Goal: Information Seeking & Learning: Learn about a topic

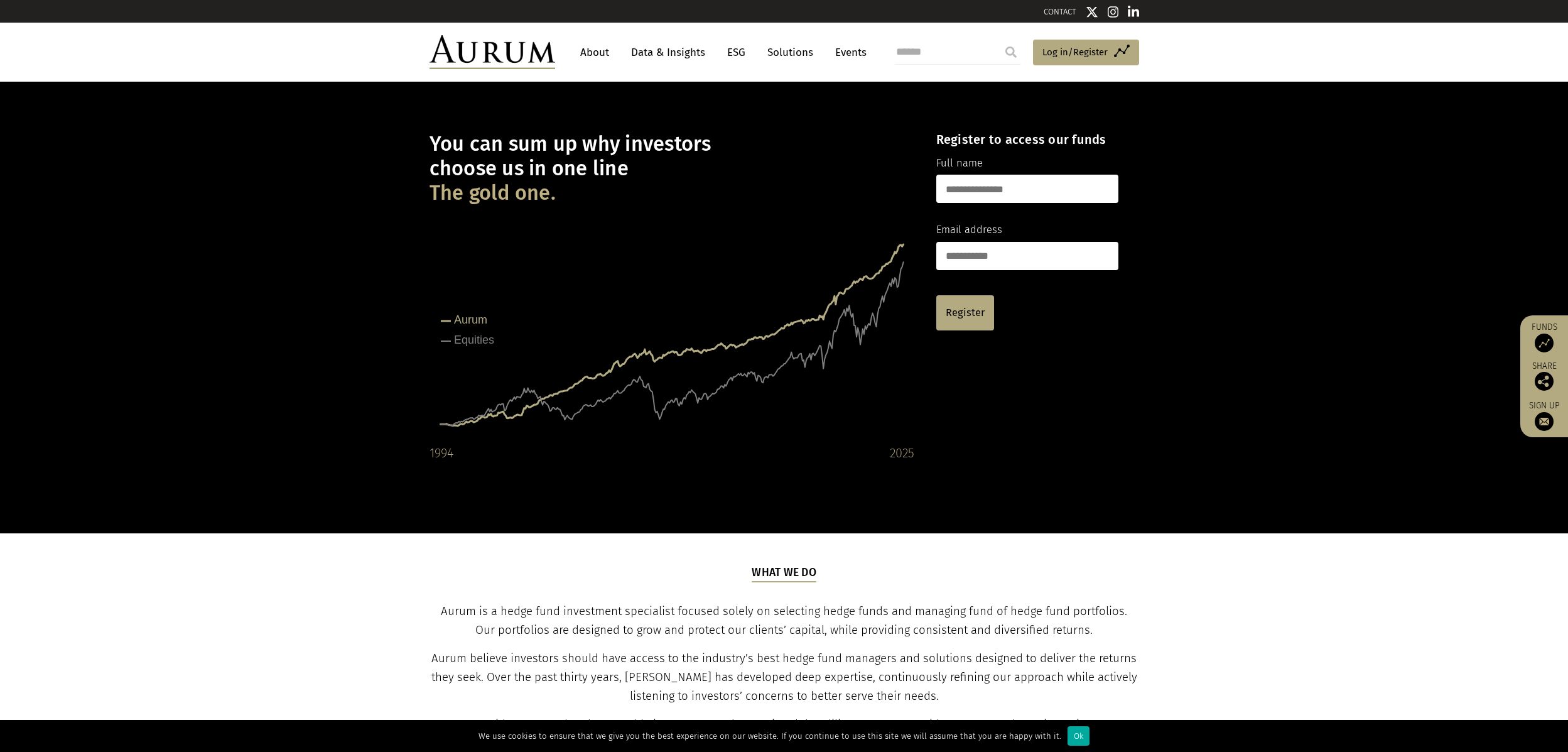
click at [661, 51] on link "Data & Insights" at bounding box center [668, 52] width 87 height 23
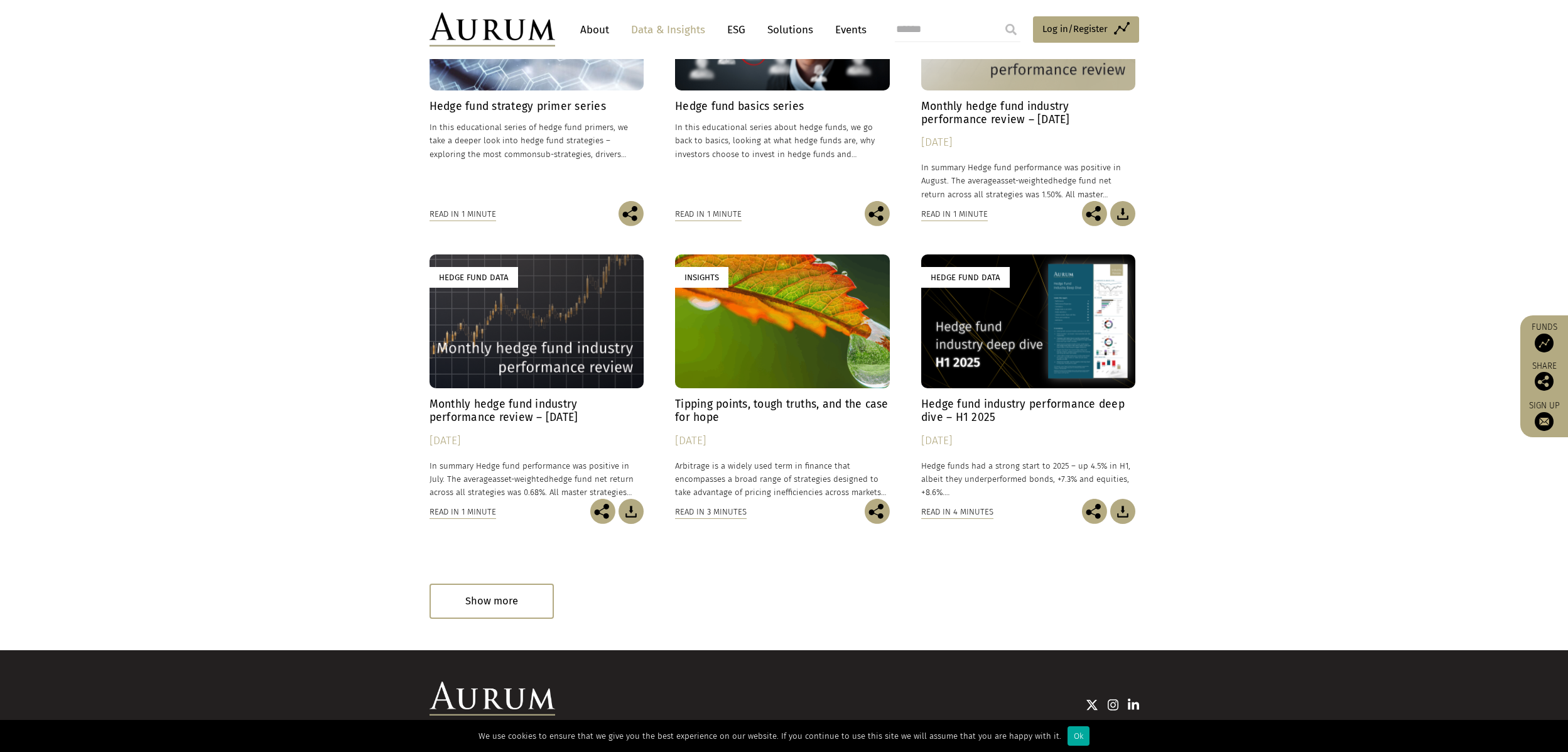
scroll to position [565, 0]
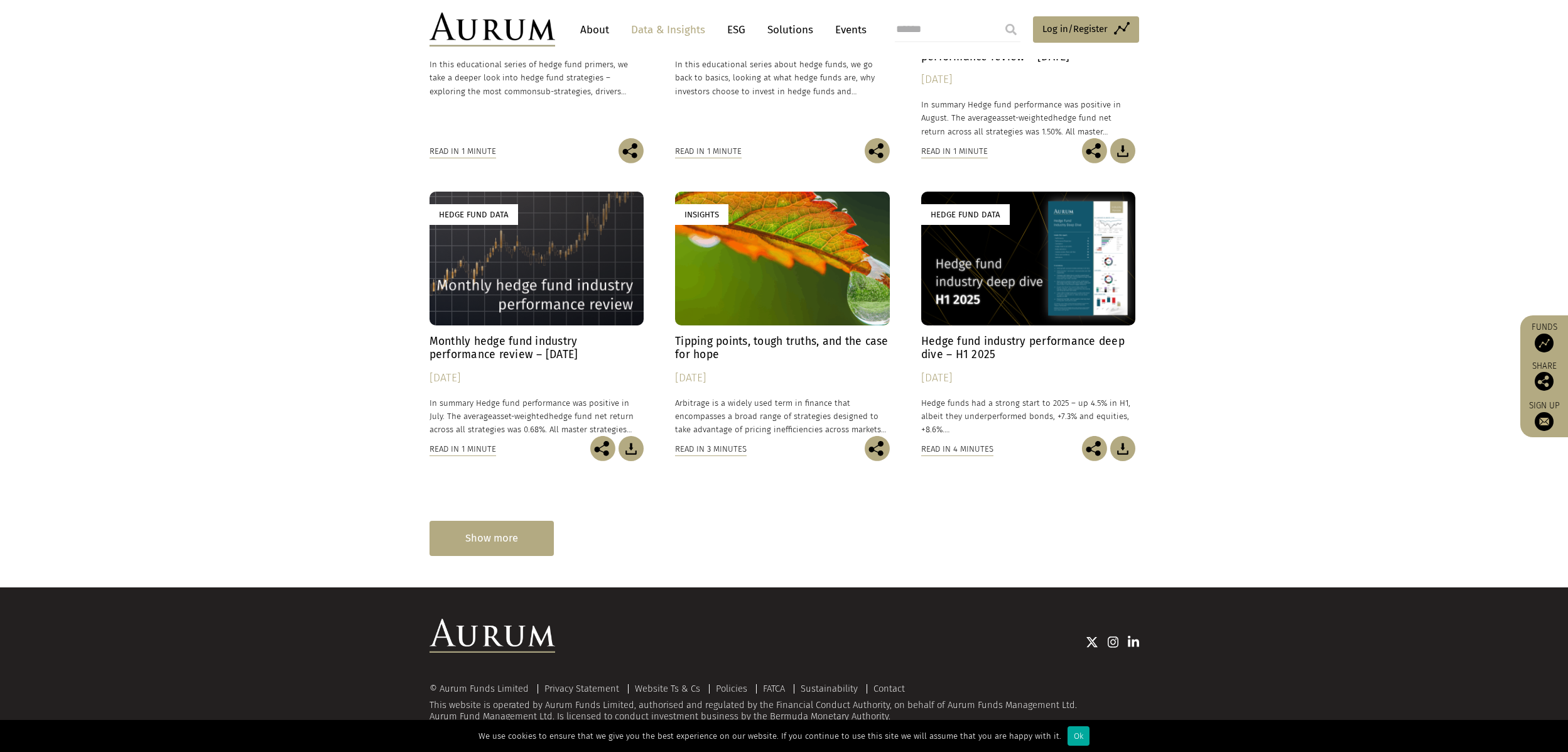
click at [484, 540] on div "Show more" at bounding box center [492, 538] width 124 height 35
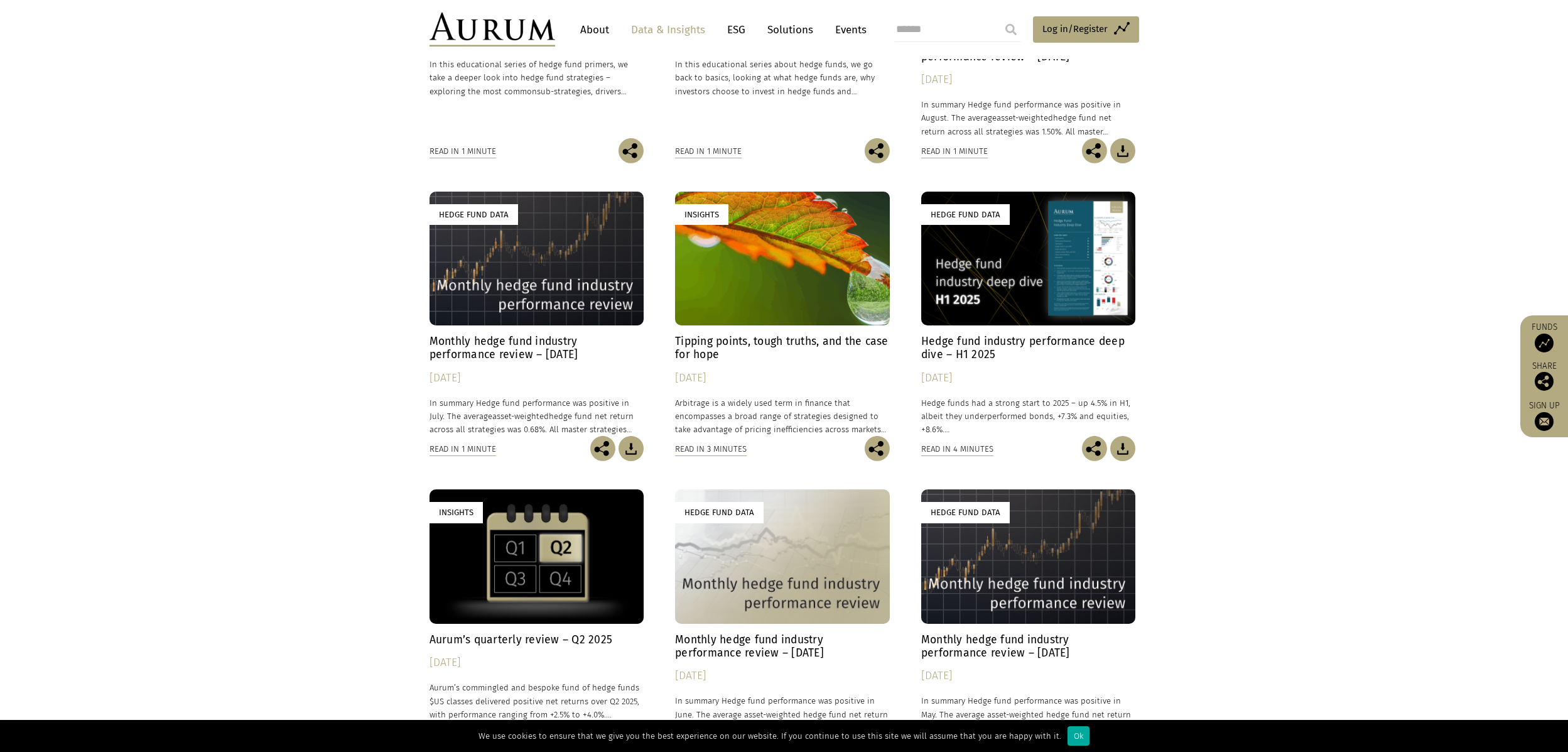
click at [534, 264] on div "Hedge Fund Data" at bounding box center [537, 258] width 215 height 134
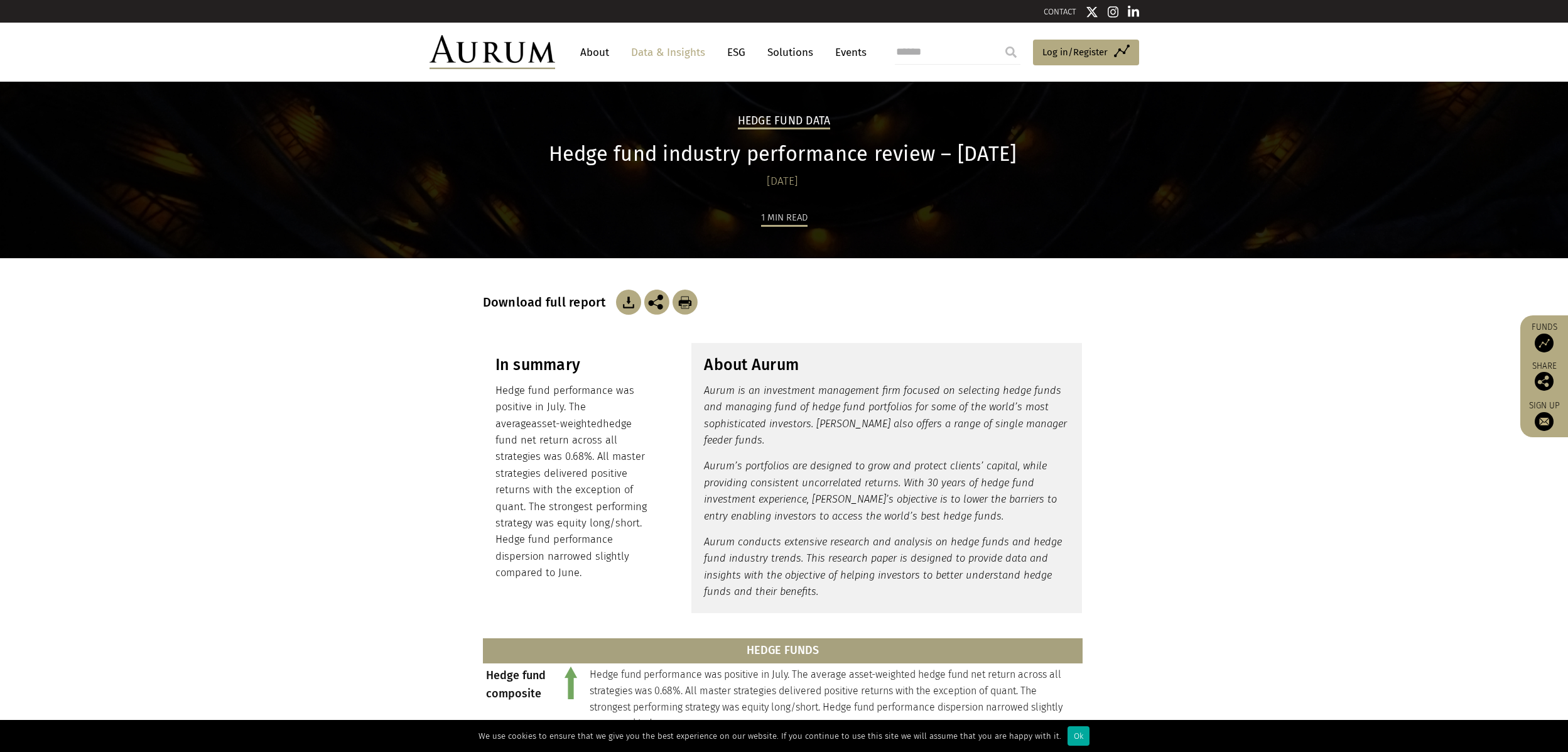
click at [745, 53] on link "ESG" at bounding box center [736, 52] width 31 height 23
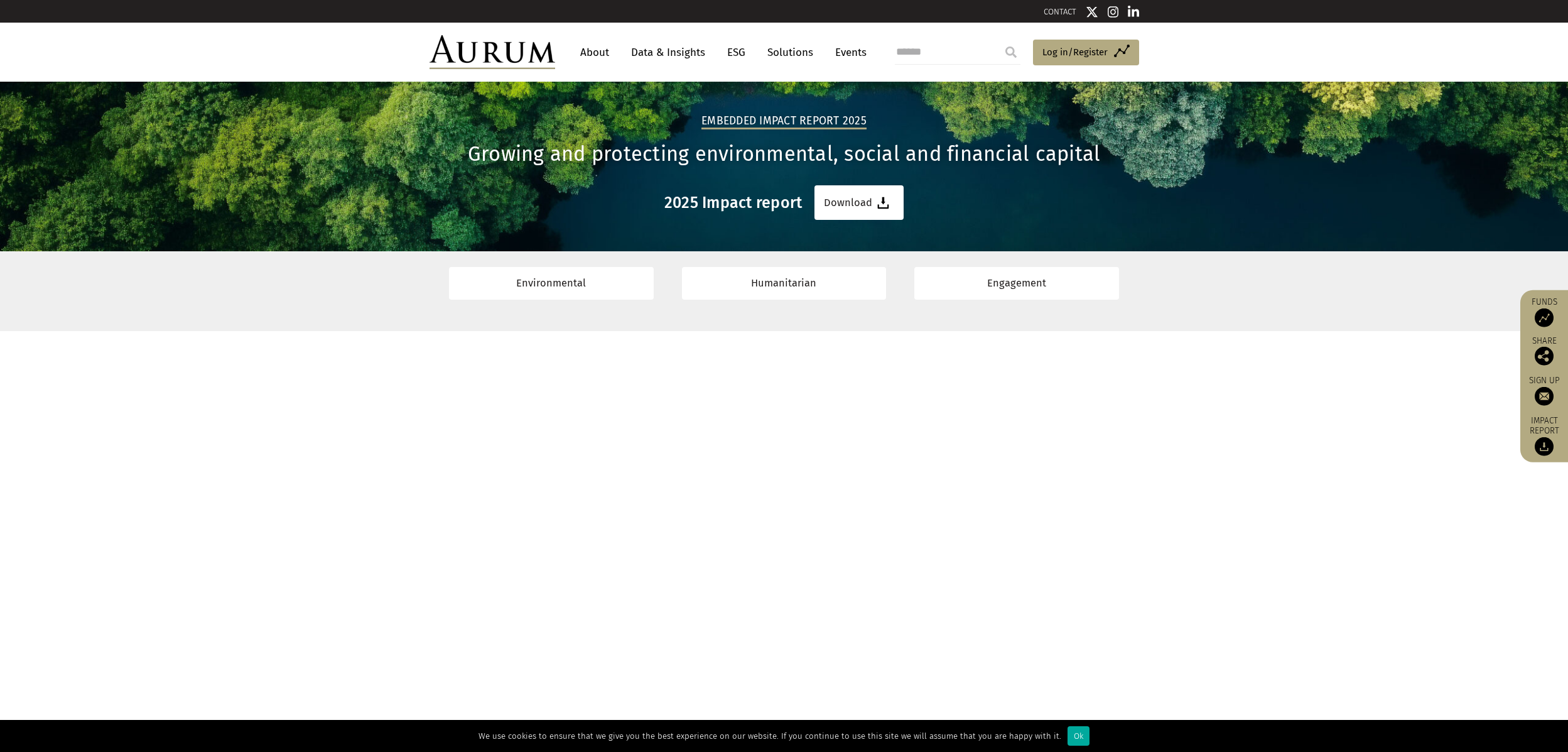
click at [680, 45] on link "Data & Insights" at bounding box center [668, 52] width 87 height 23
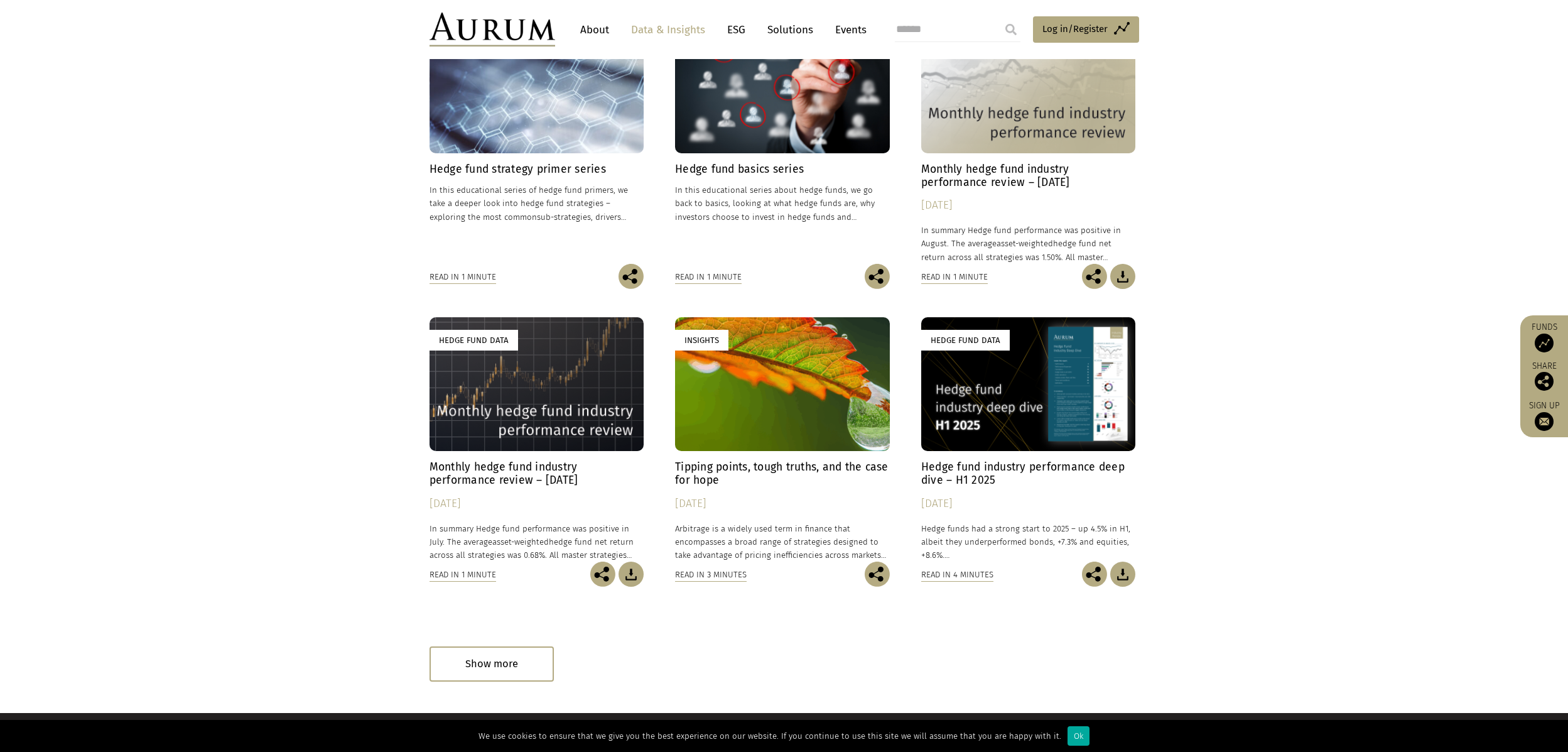
scroll to position [251, 0]
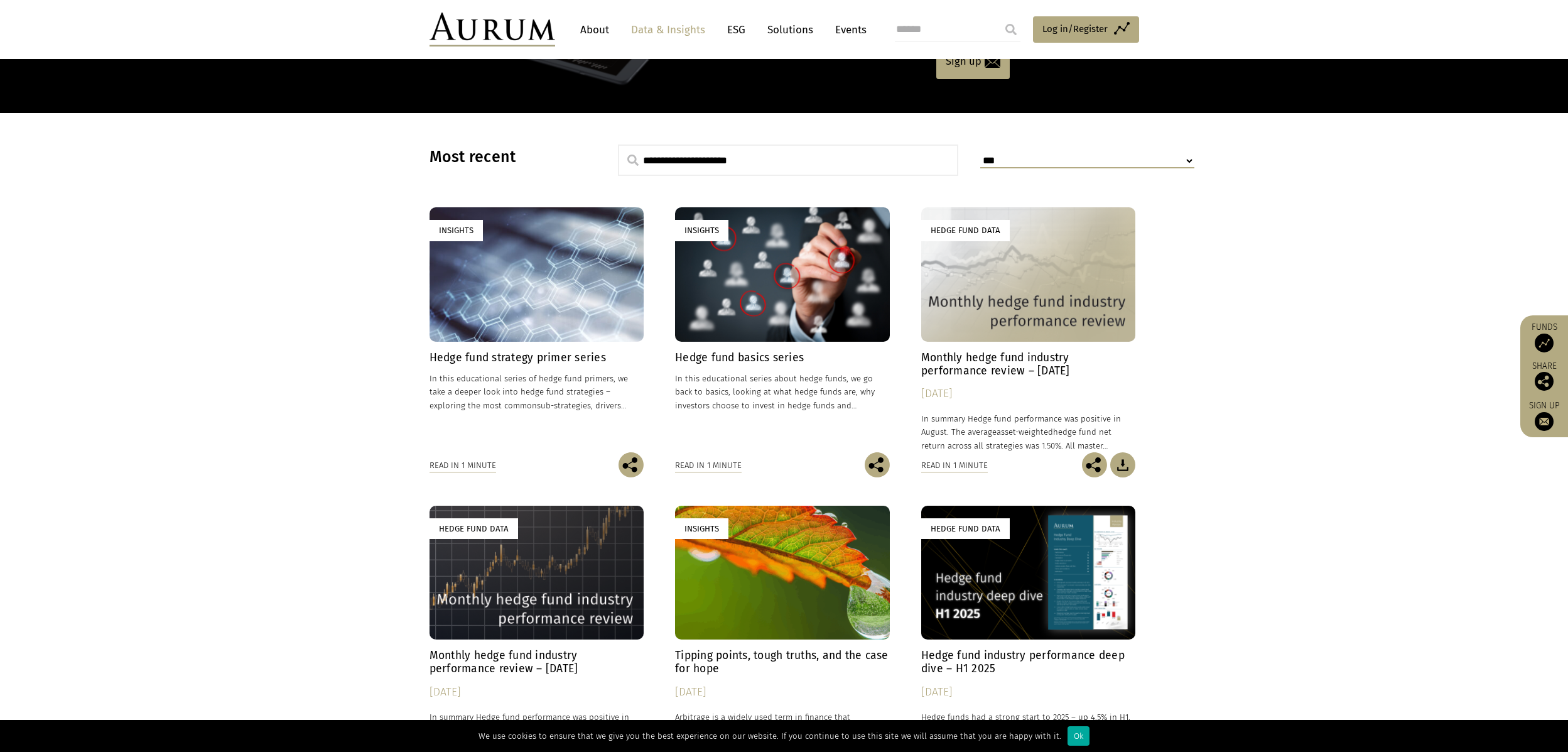
click at [936, 283] on div "Hedge Fund Data" at bounding box center [1029, 274] width 215 height 134
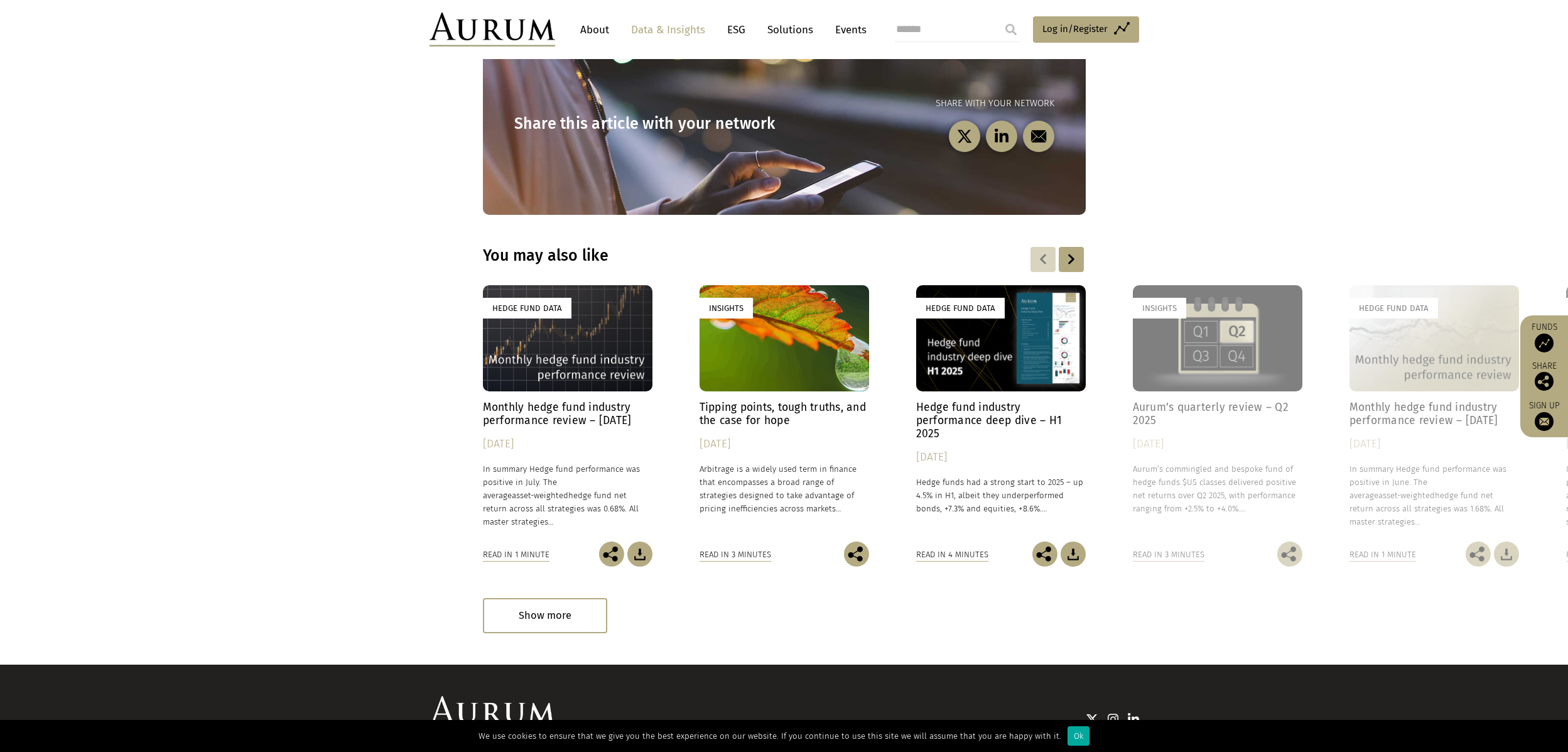
scroll to position [1507, 0]
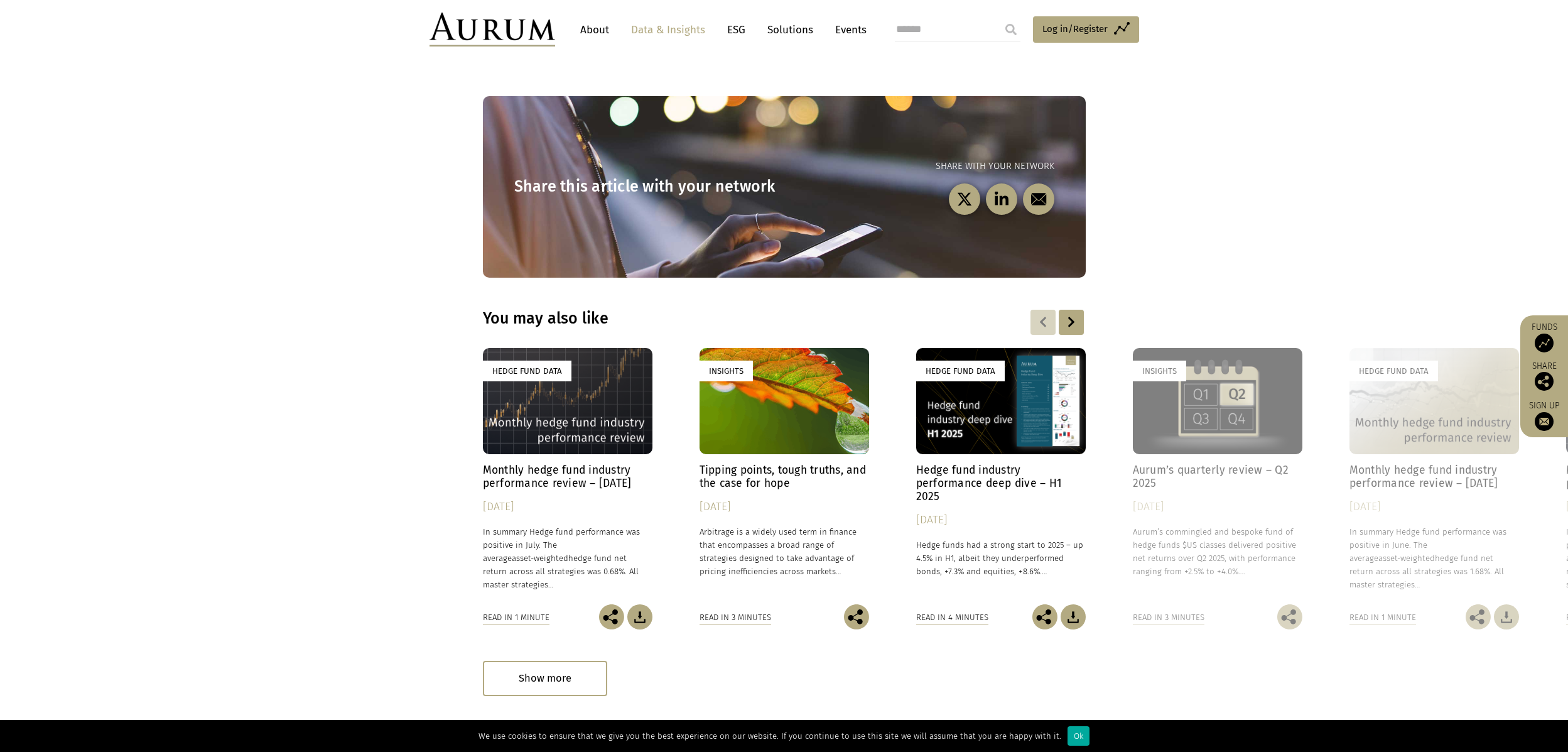
click at [635, 398] on div "Hedge Fund Data" at bounding box center [567, 401] width 169 height 106
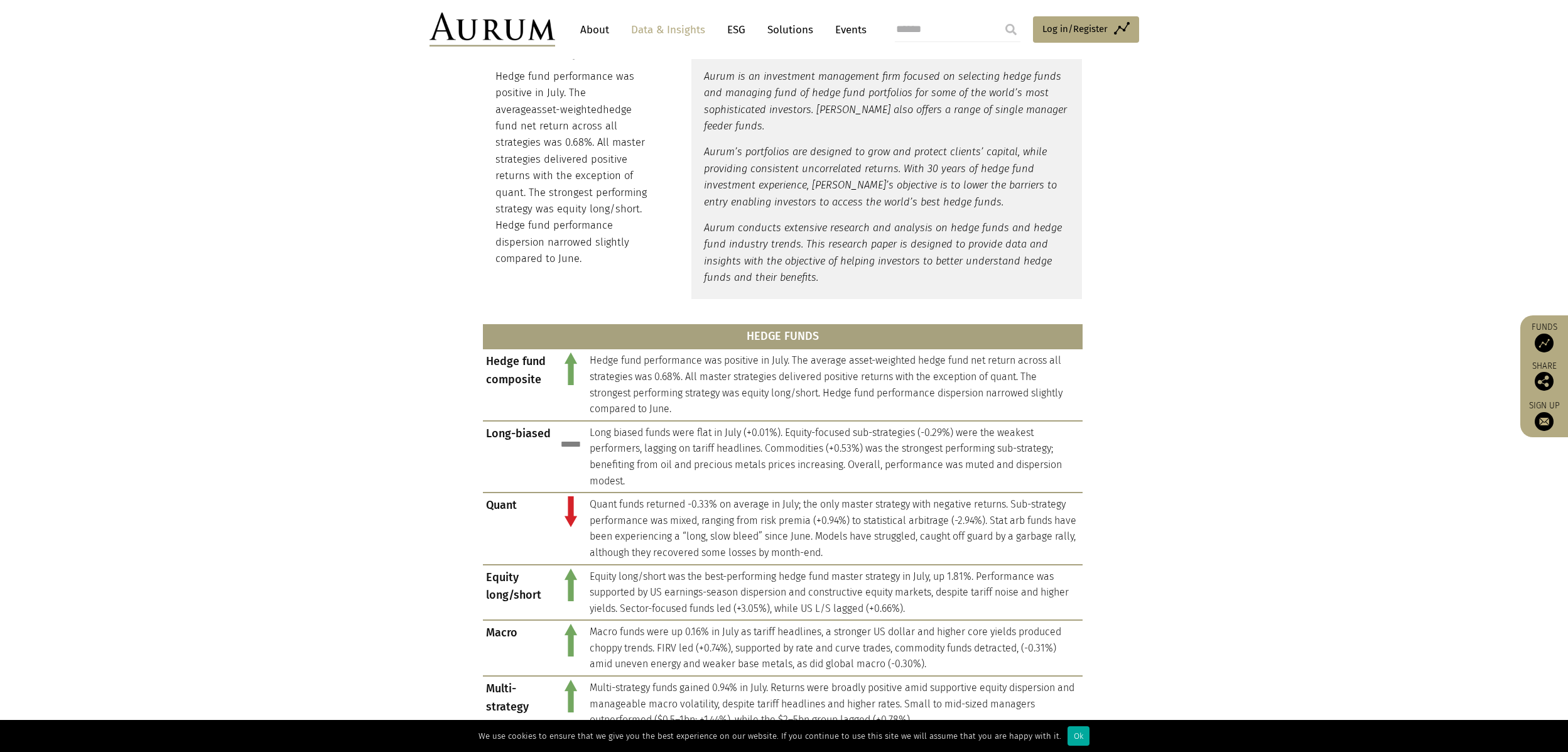
scroll to position [251, 0]
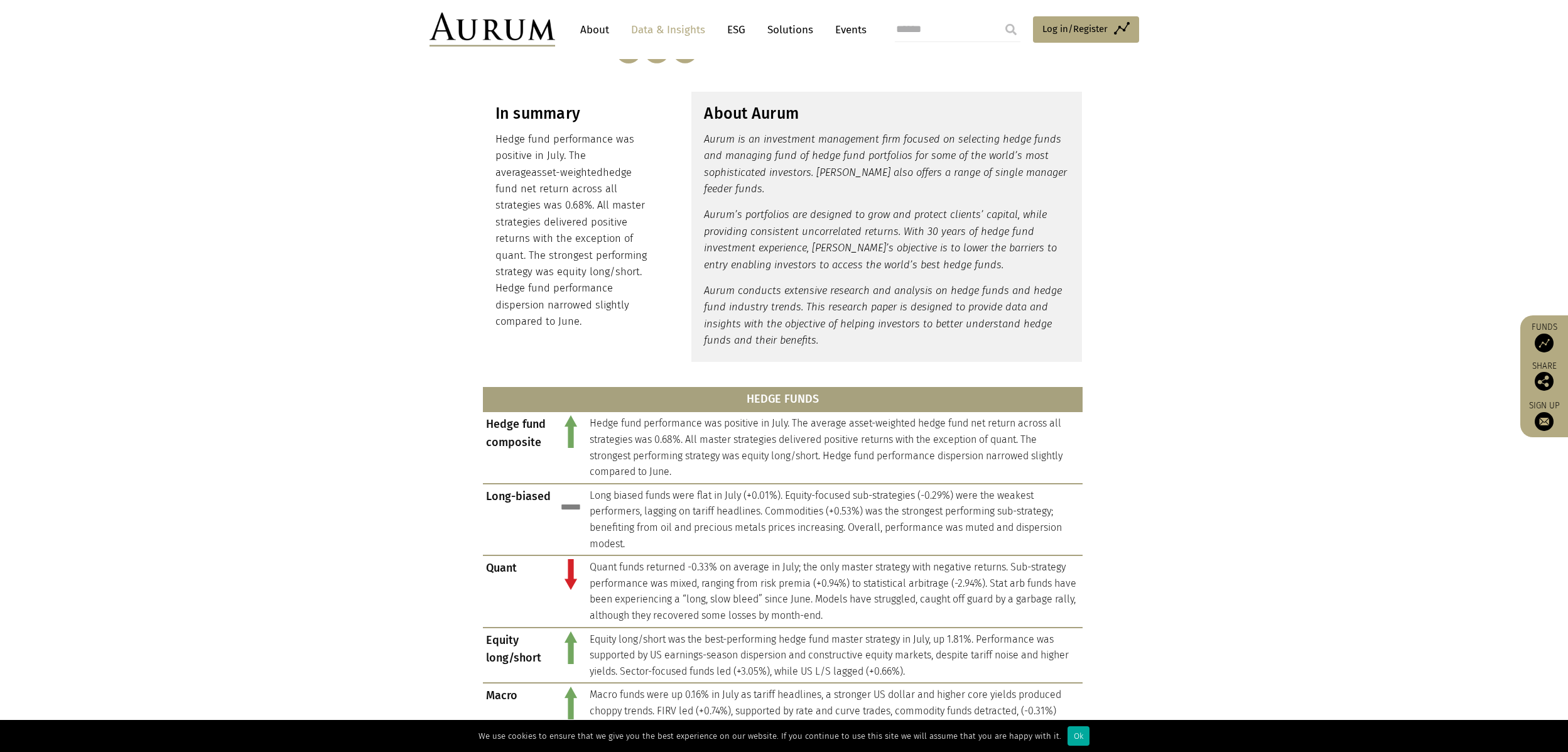
click at [605, 22] on link "About" at bounding box center [594, 29] width 42 height 23
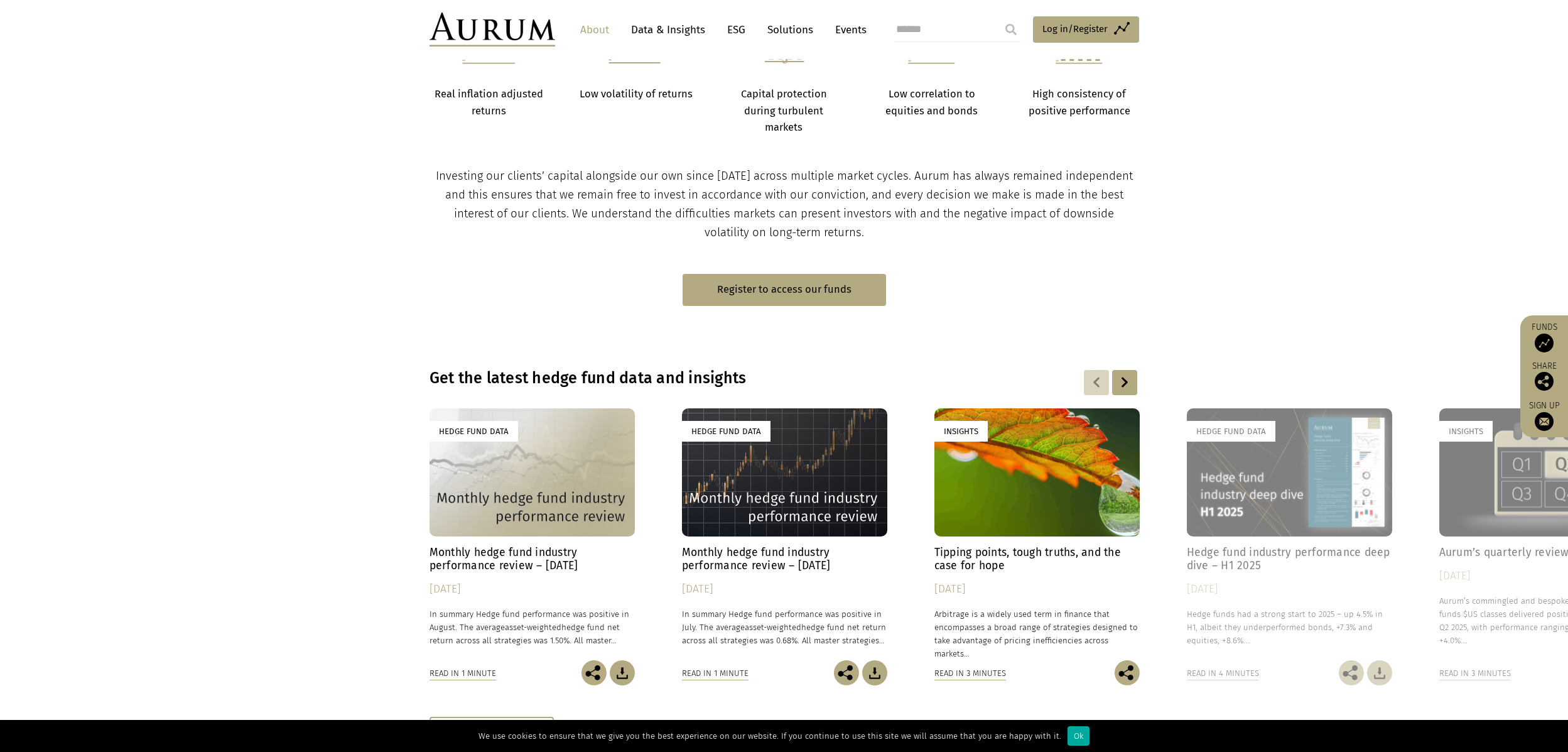
scroll to position [189, 0]
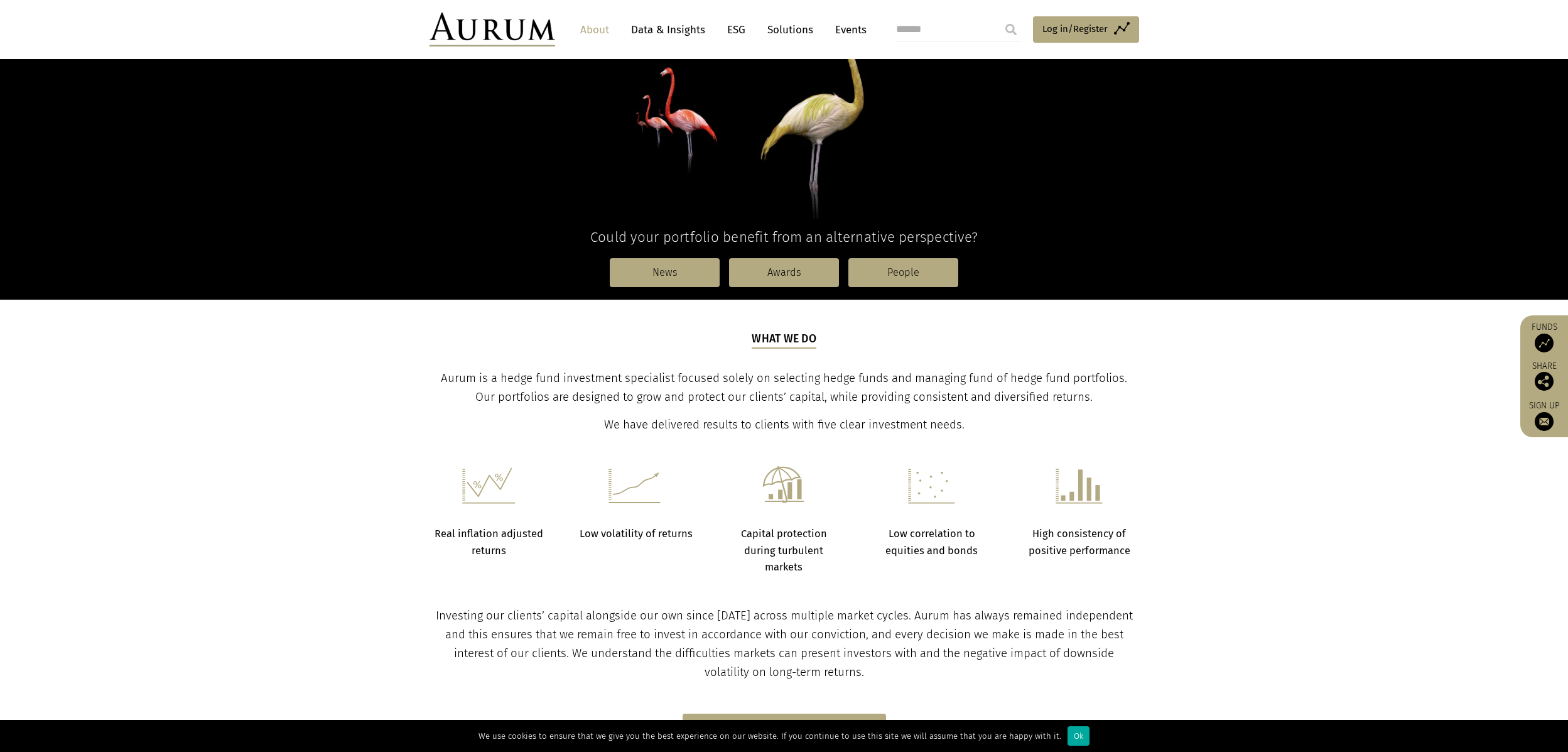
click at [681, 26] on link "Data & Insights" at bounding box center [668, 29] width 87 height 23
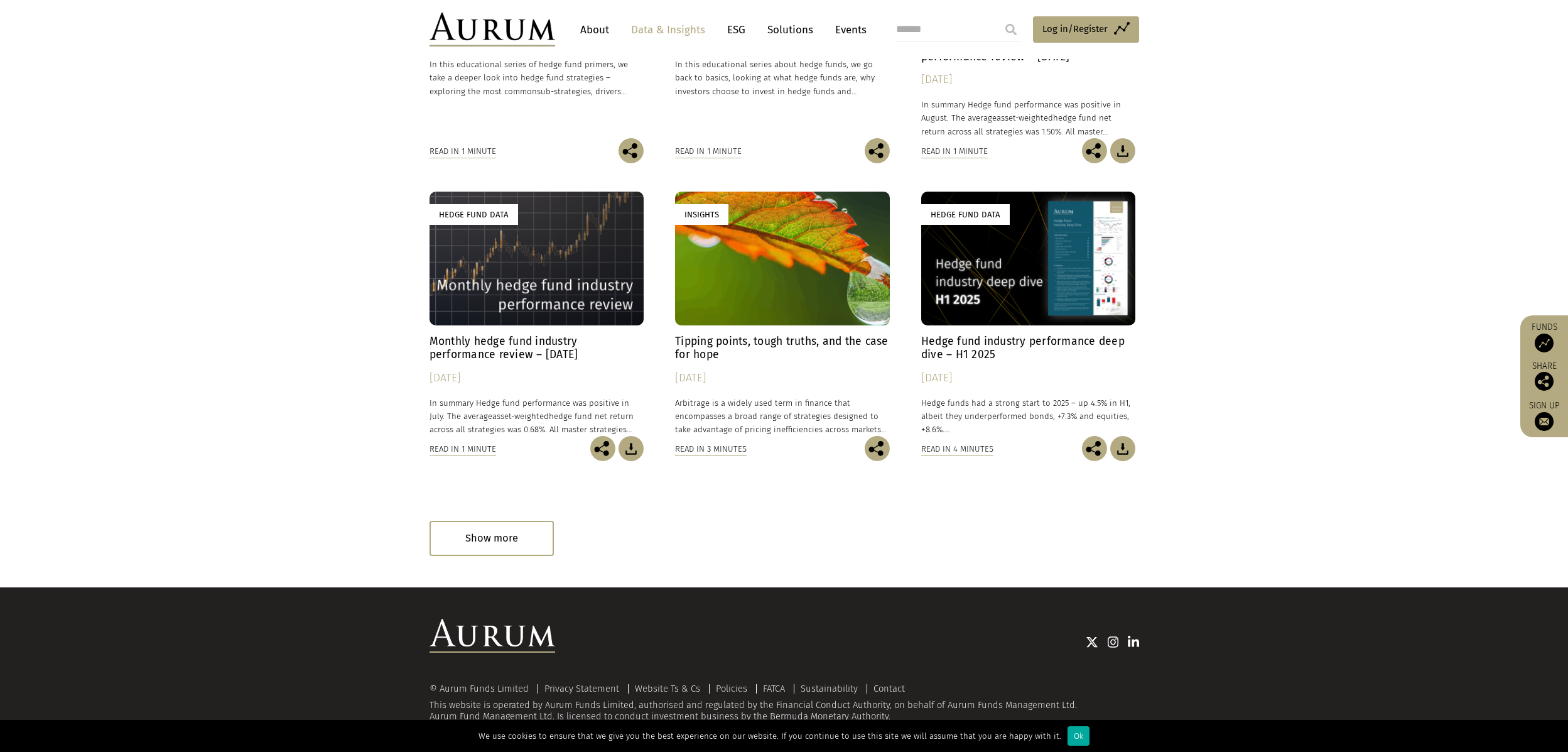
scroll to position [567, 0]
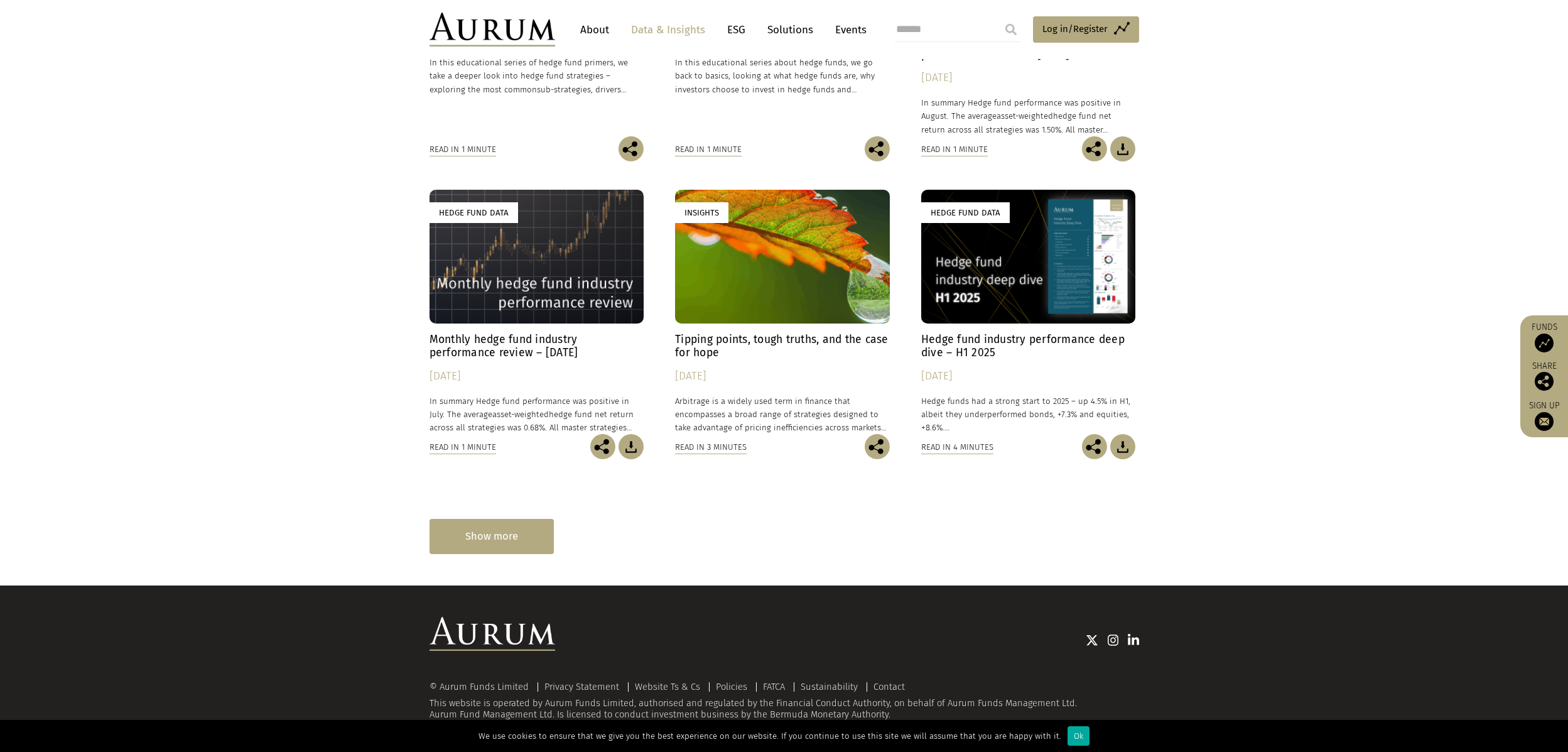
click at [503, 532] on div "Show more" at bounding box center [492, 536] width 124 height 35
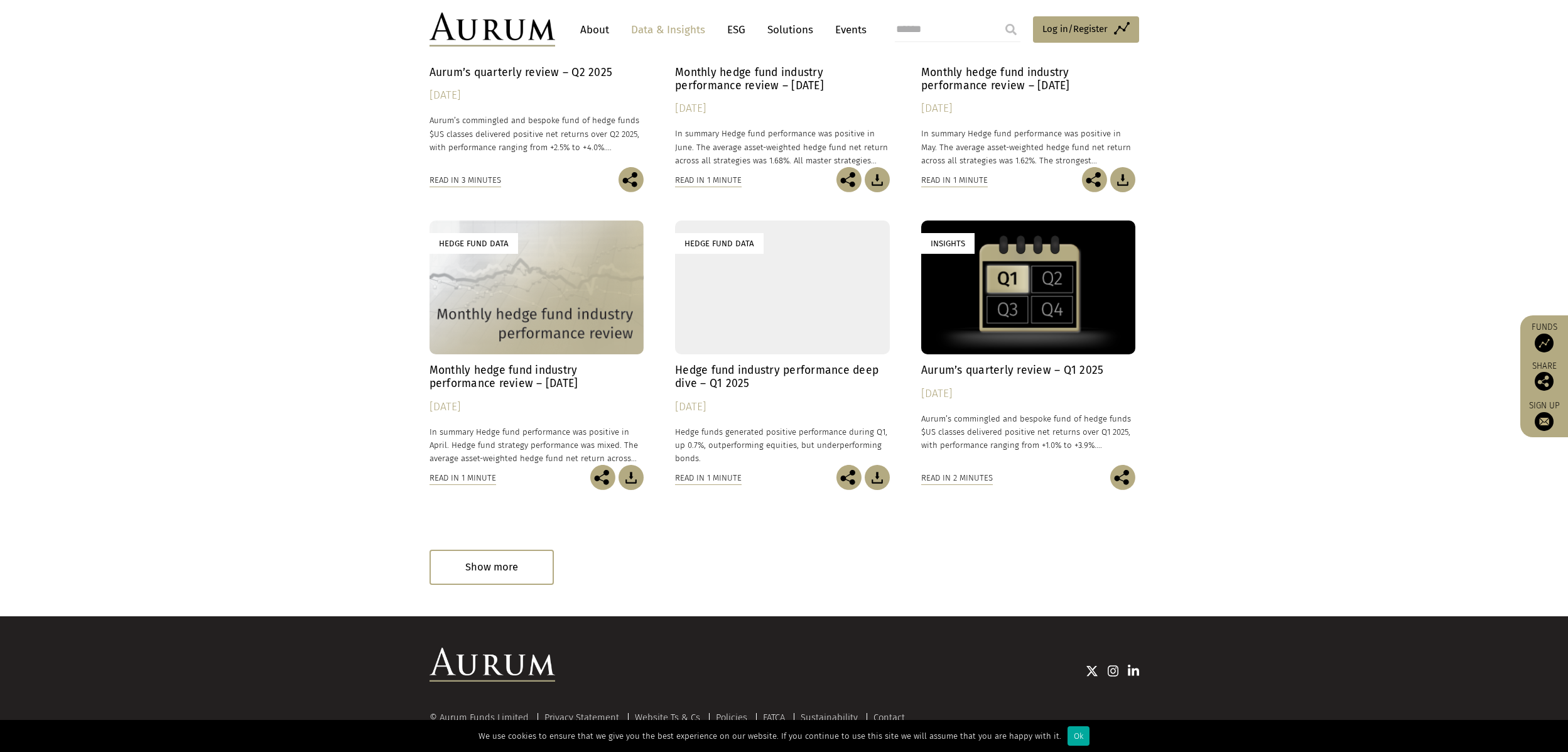
scroll to position [1163, 0]
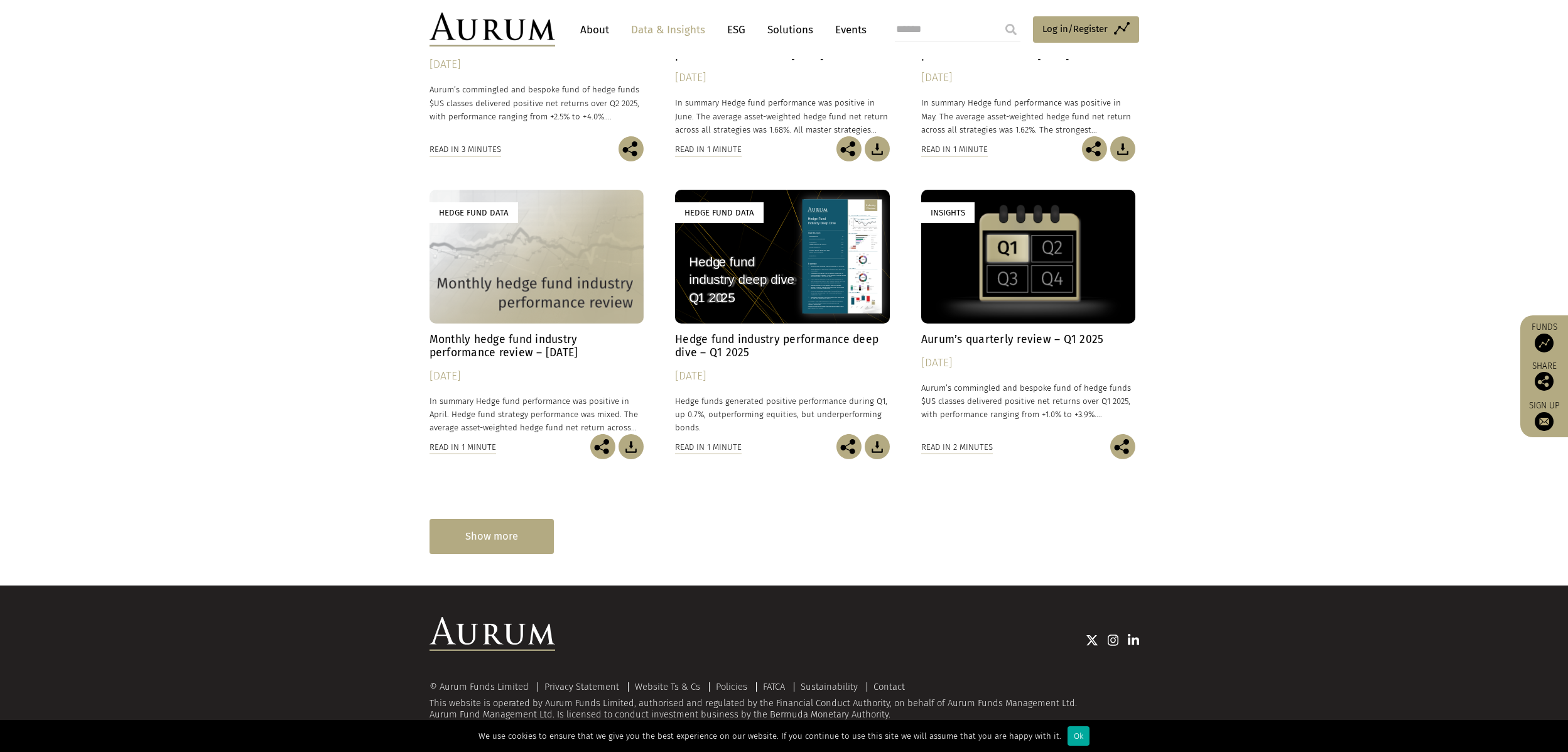
click at [522, 522] on div "Show more" at bounding box center [492, 536] width 124 height 35
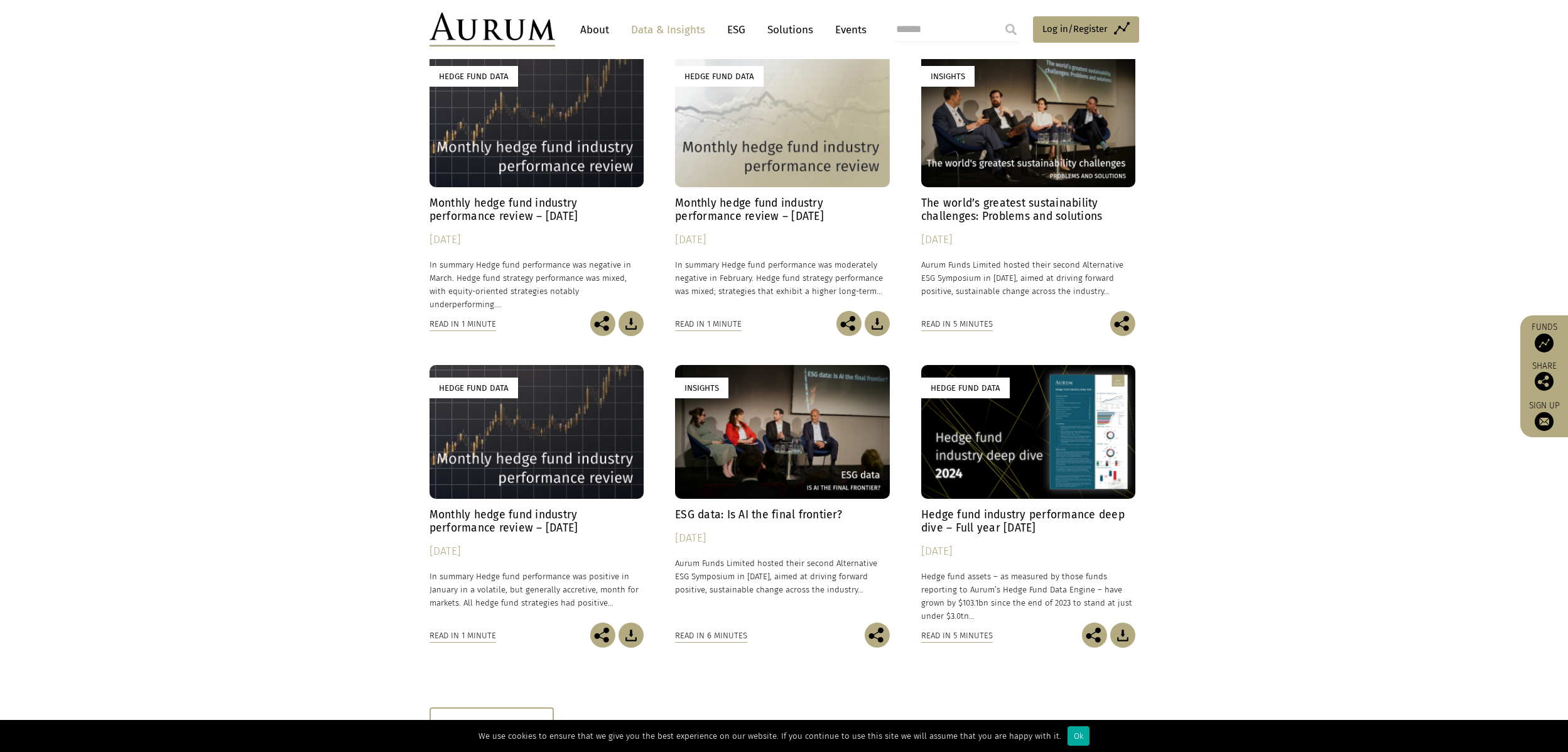
scroll to position [1839, 0]
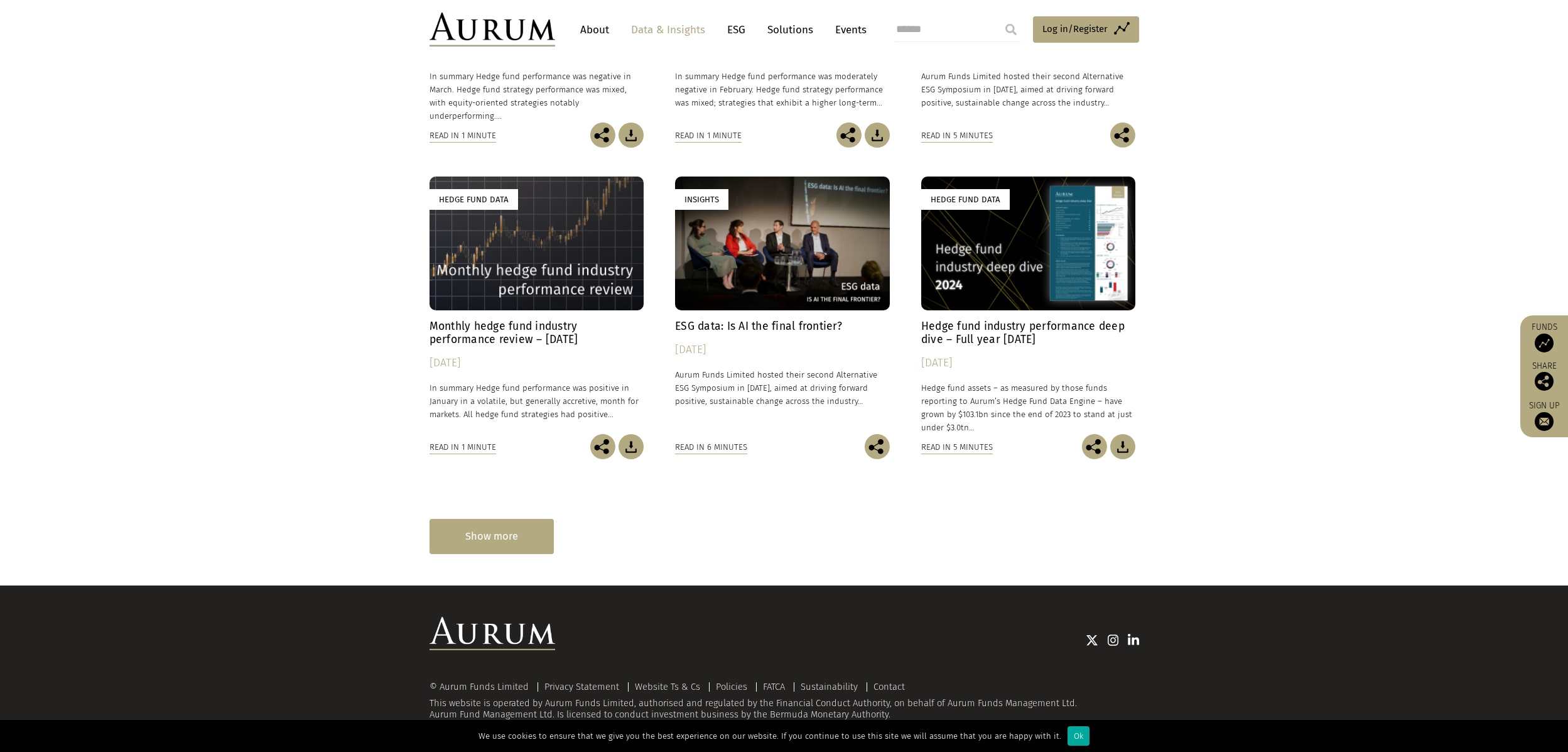
click at [521, 533] on div "Show more" at bounding box center [492, 536] width 124 height 35
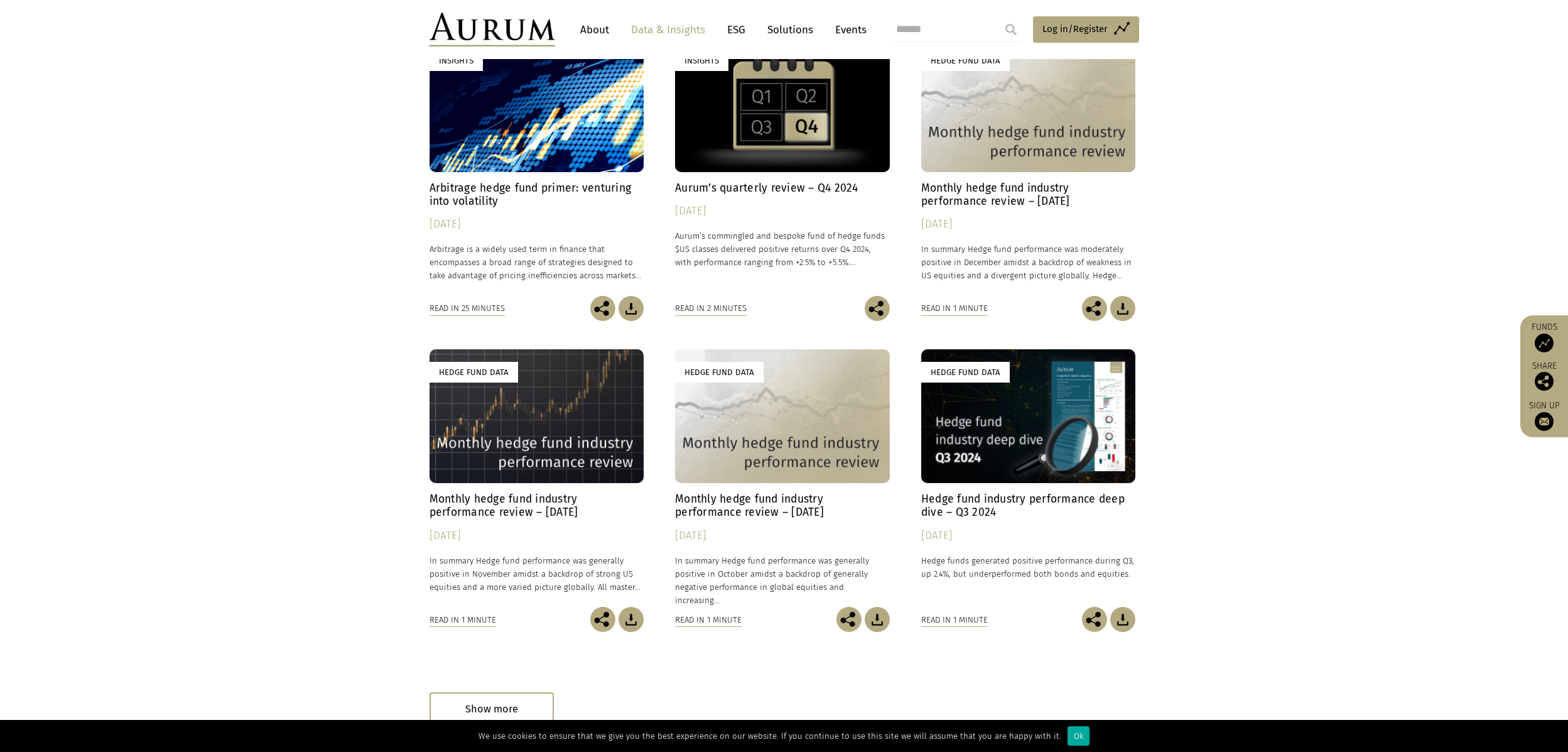
scroll to position [2461, 0]
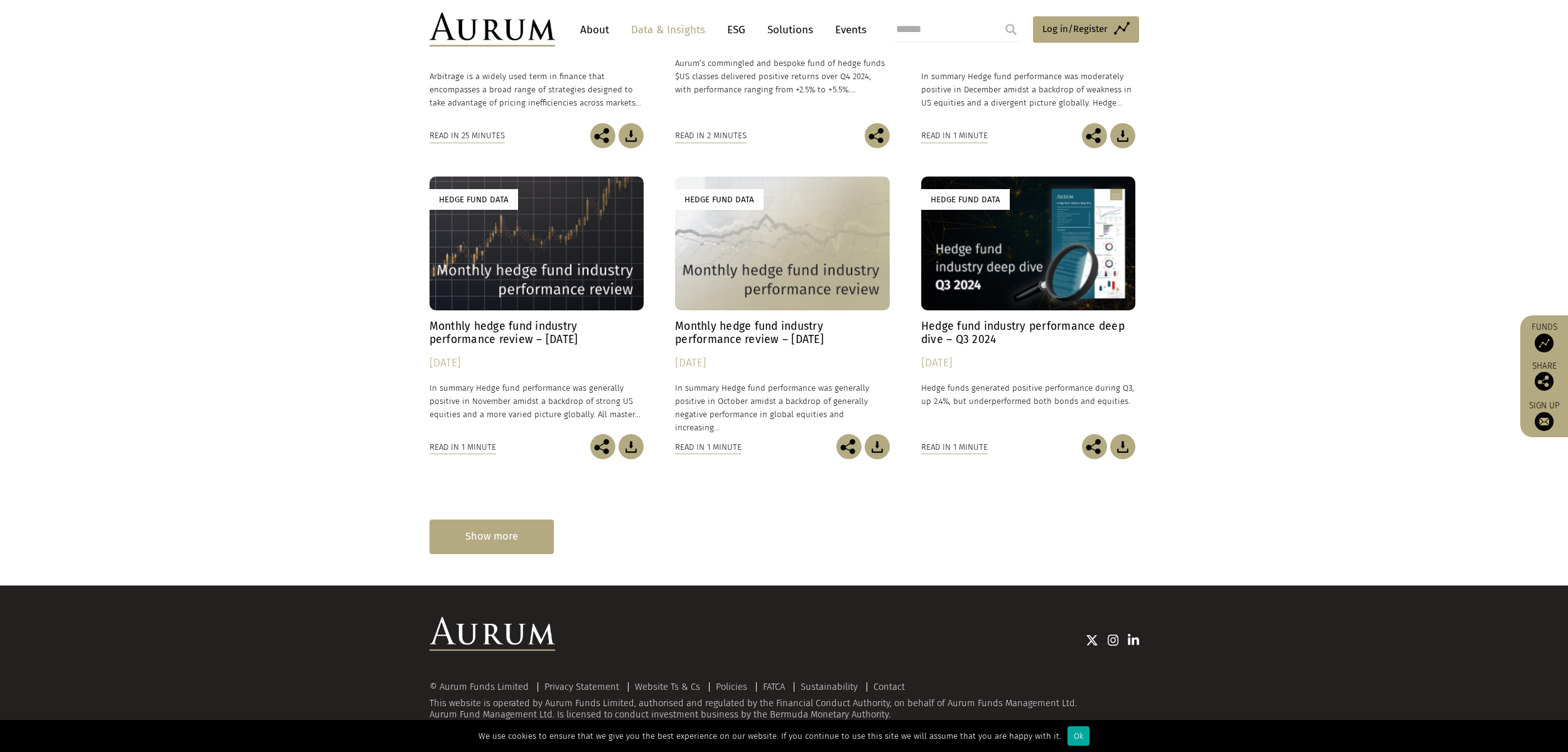
click at [482, 545] on div "Show more" at bounding box center [492, 537] width 124 height 35
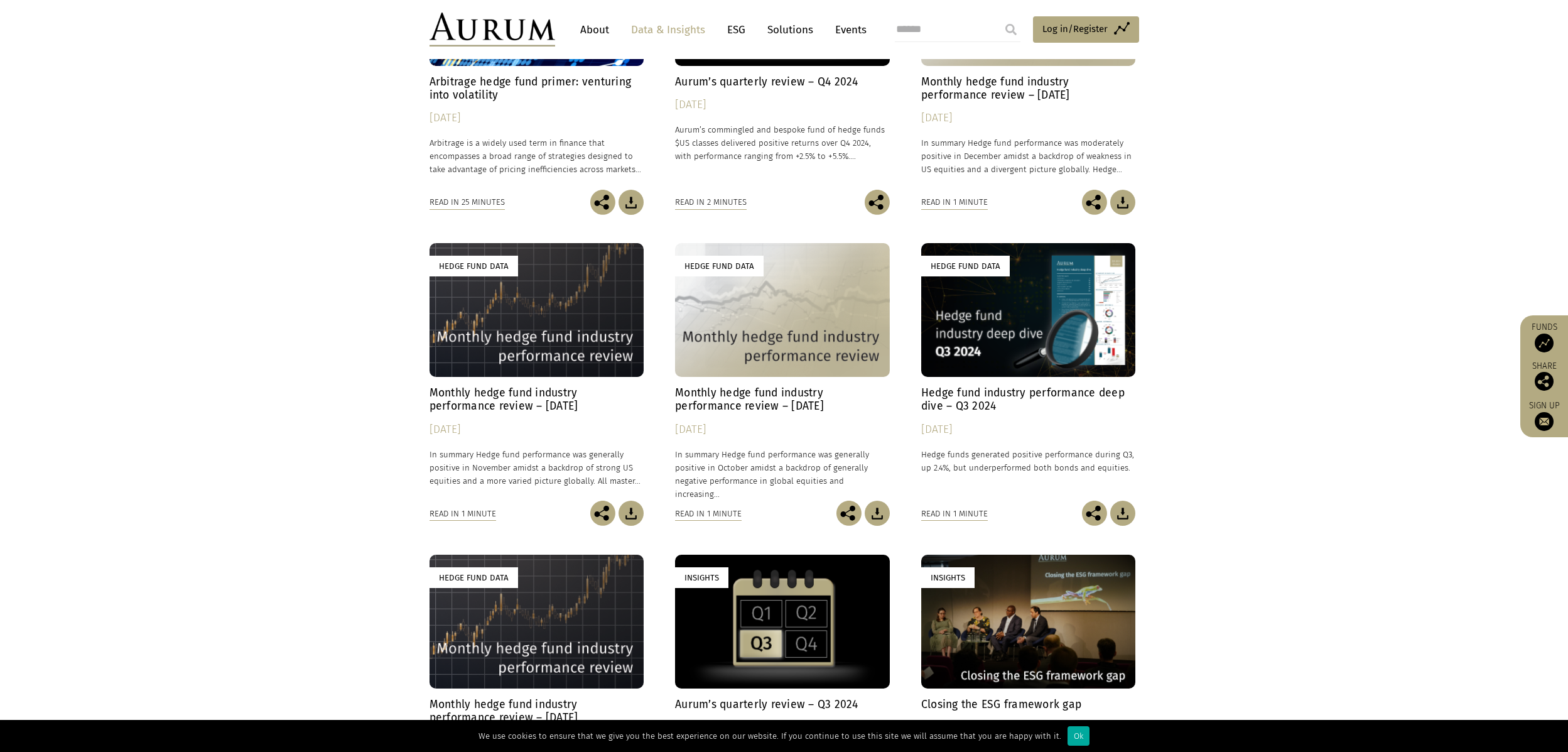
scroll to position [2835, 0]
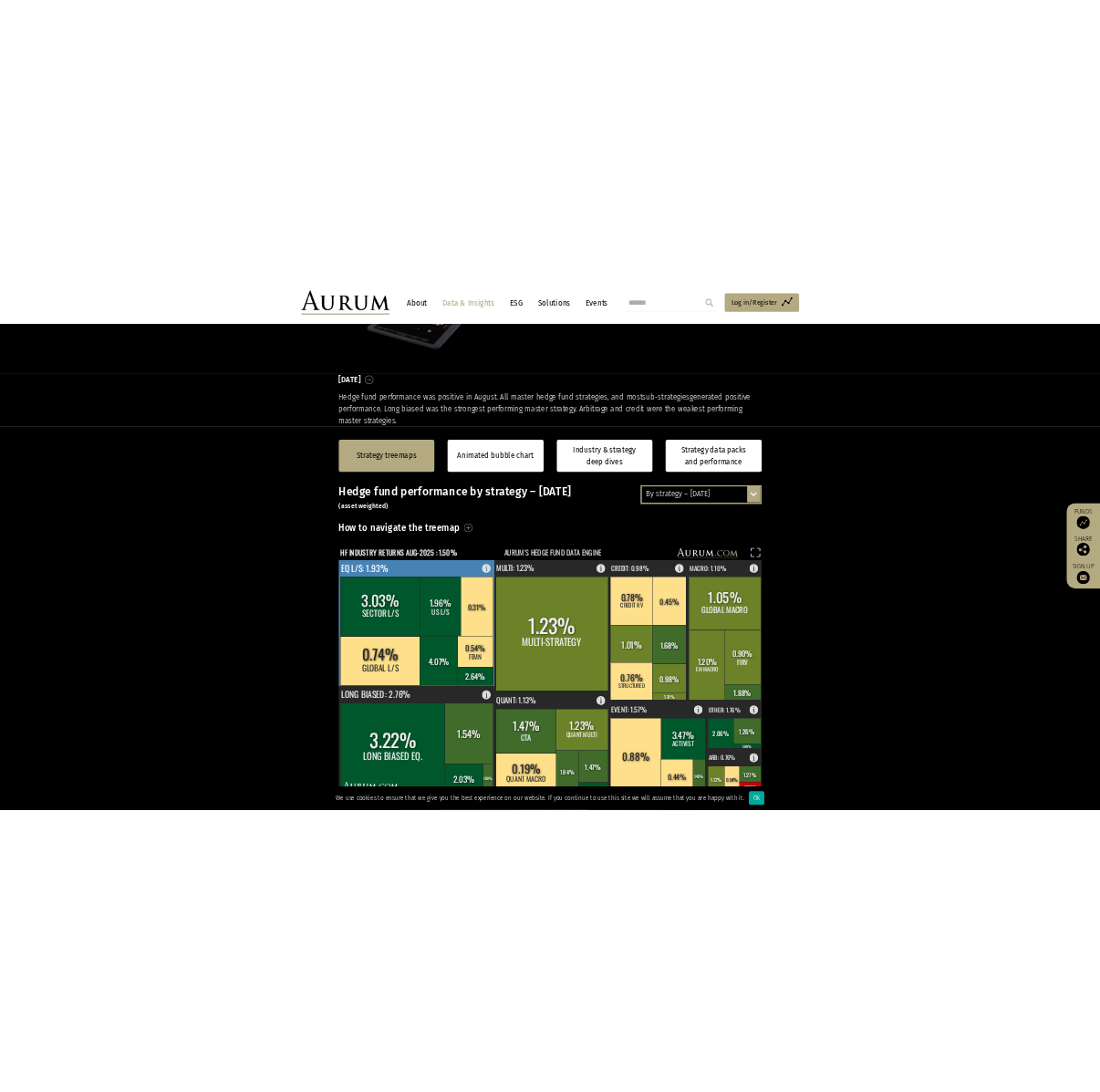
scroll to position [274, 0]
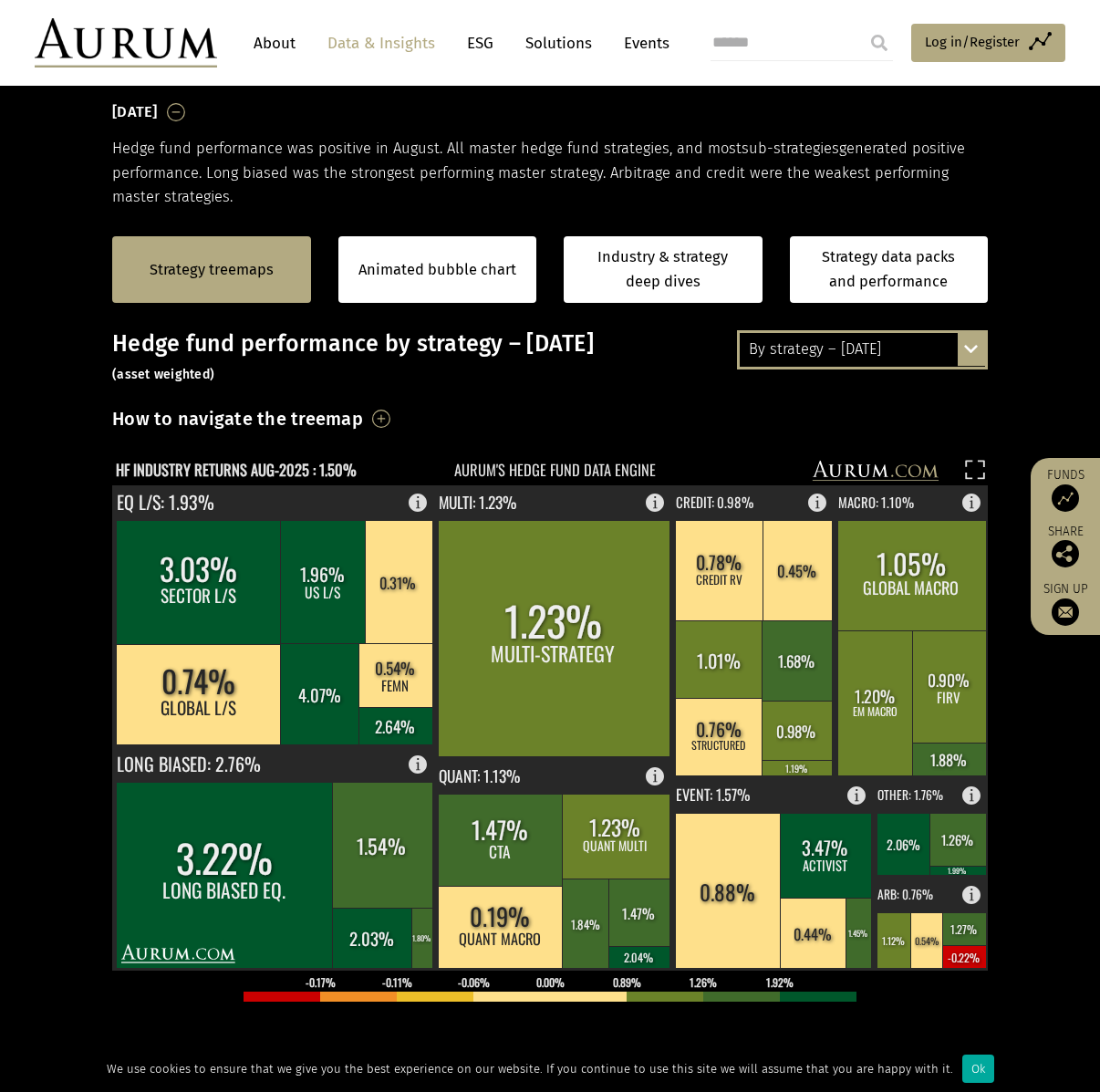
scroll to position [274, 0]
